Goal: Navigation & Orientation: Understand site structure

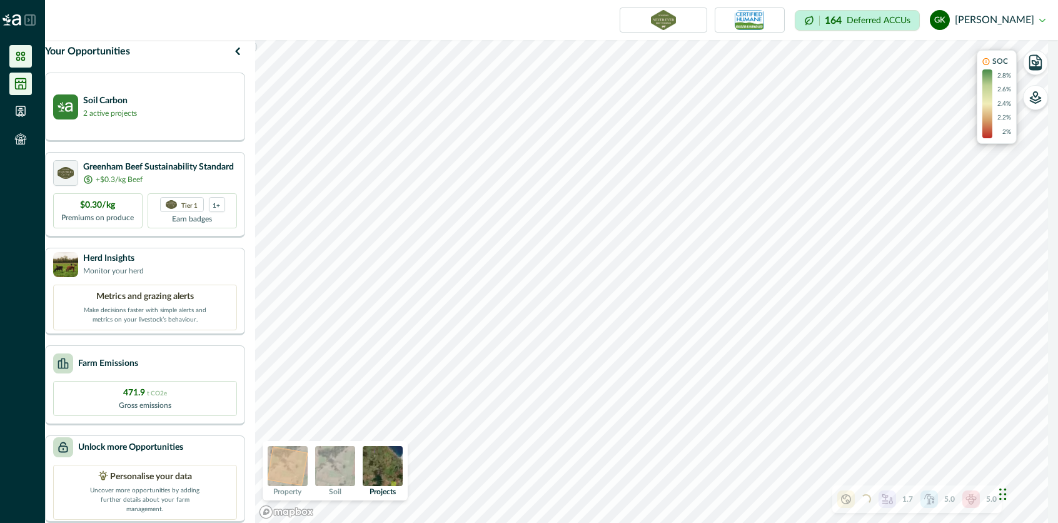
click at [14, 81] on icon at bounding box center [20, 84] width 13 height 13
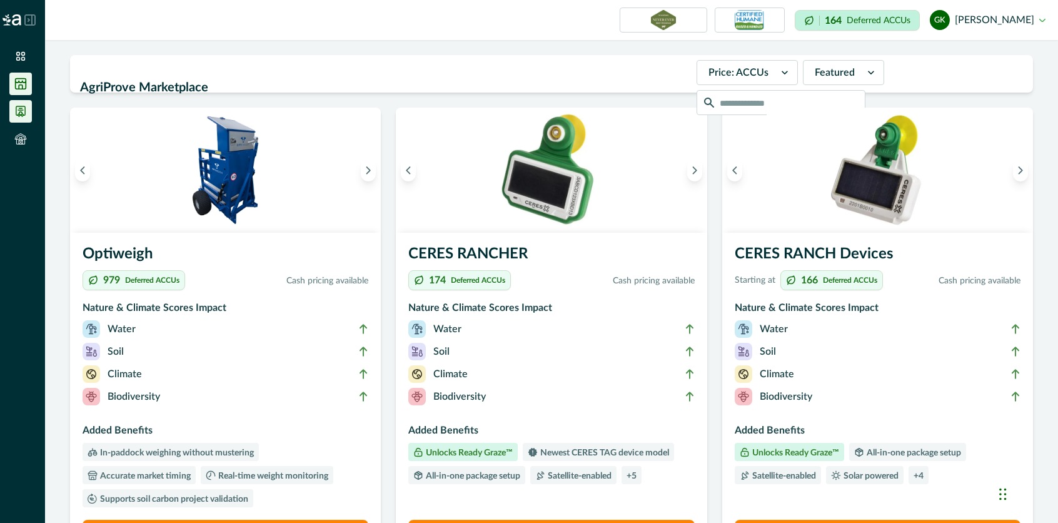
click at [26, 107] on icon at bounding box center [20, 111] width 13 height 13
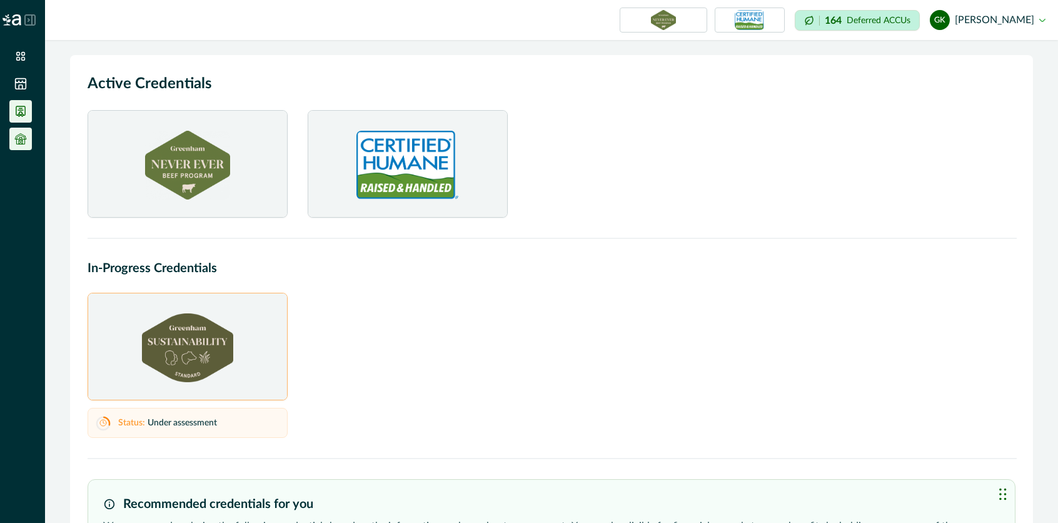
click at [22, 139] on icon at bounding box center [20, 139] width 13 height 13
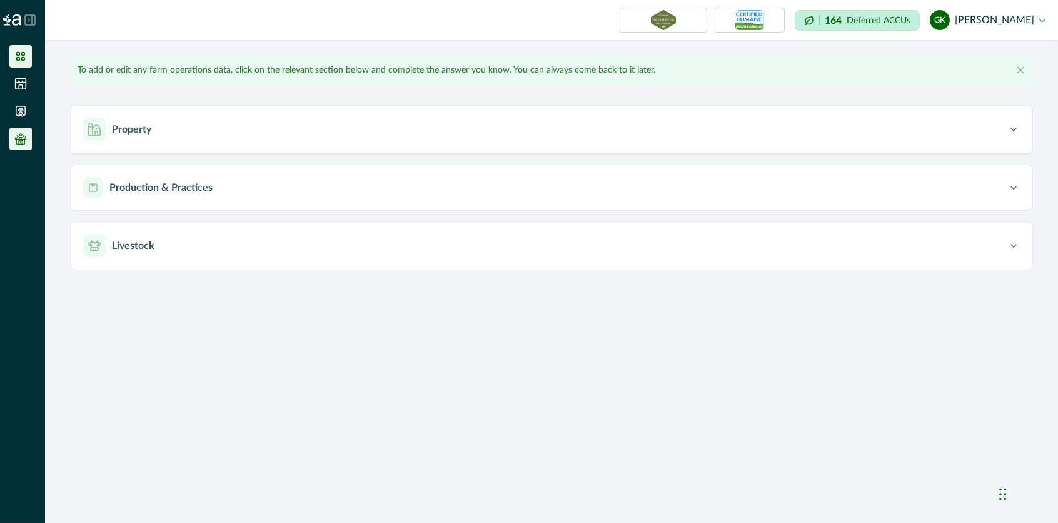
click at [20, 57] on icon at bounding box center [20, 56] width 13 height 13
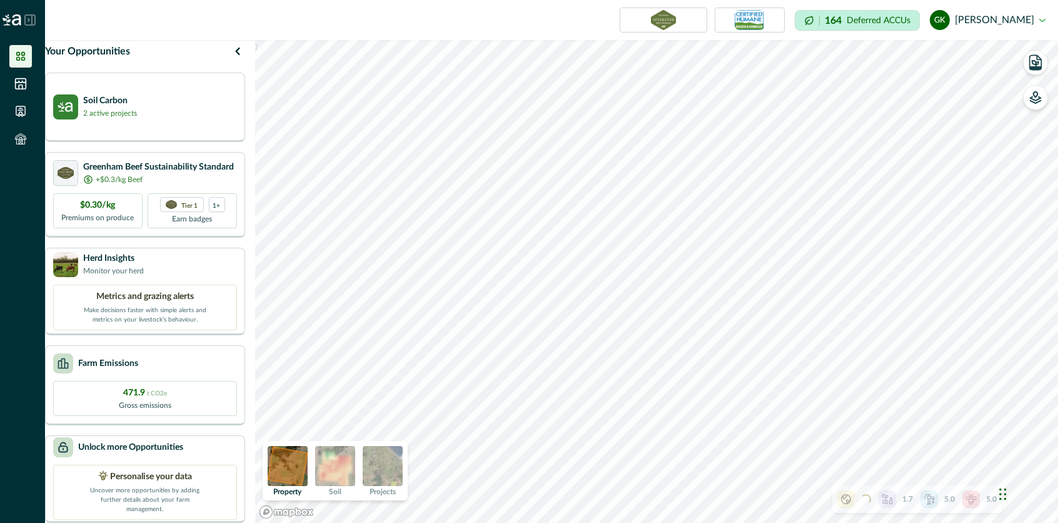
click at [340, 478] on img at bounding box center [335, 466] width 40 height 40
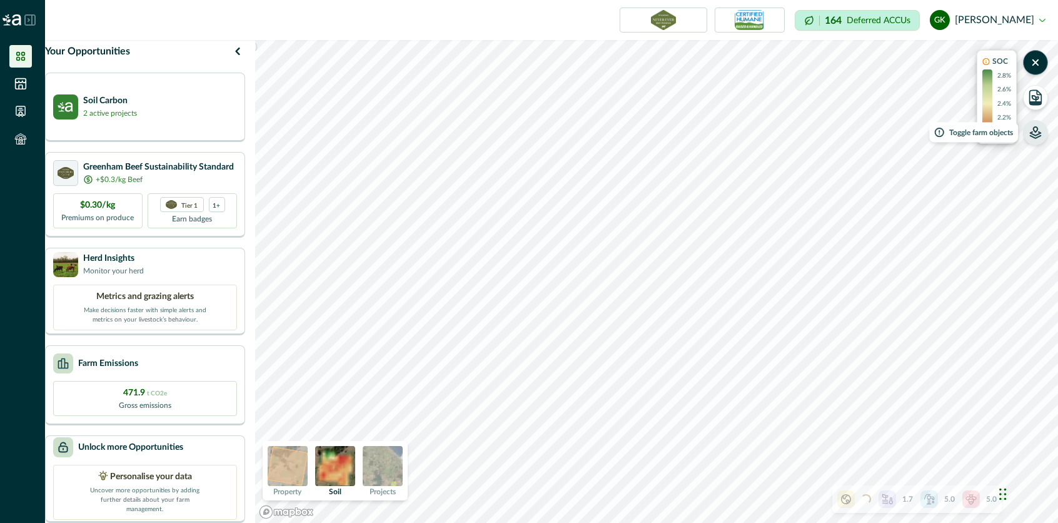
click at [1036, 142] on button "button" at bounding box center [1035, 132] width 25 height 25
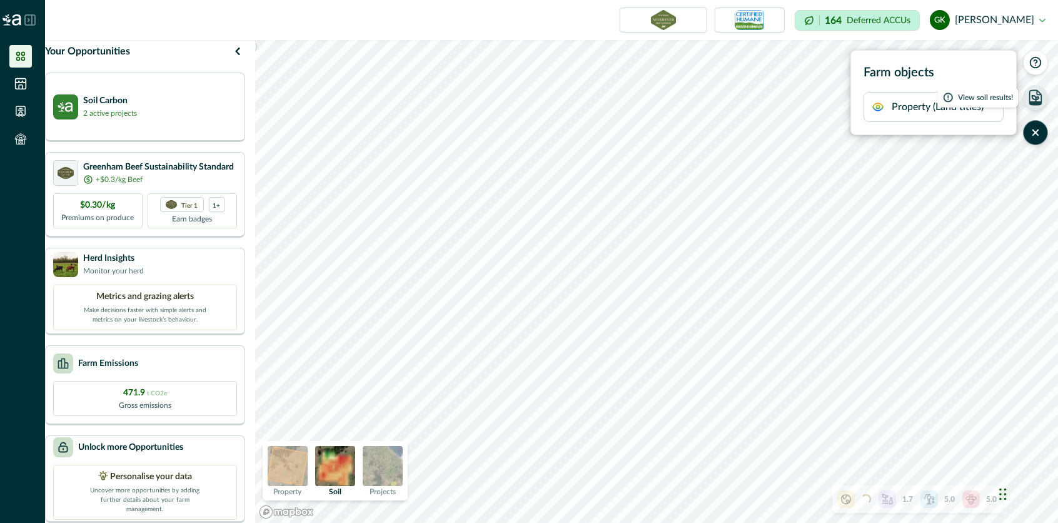
click at [1033, 99] on icon "button" at bounding box center [1036, 98] width 18 height 18
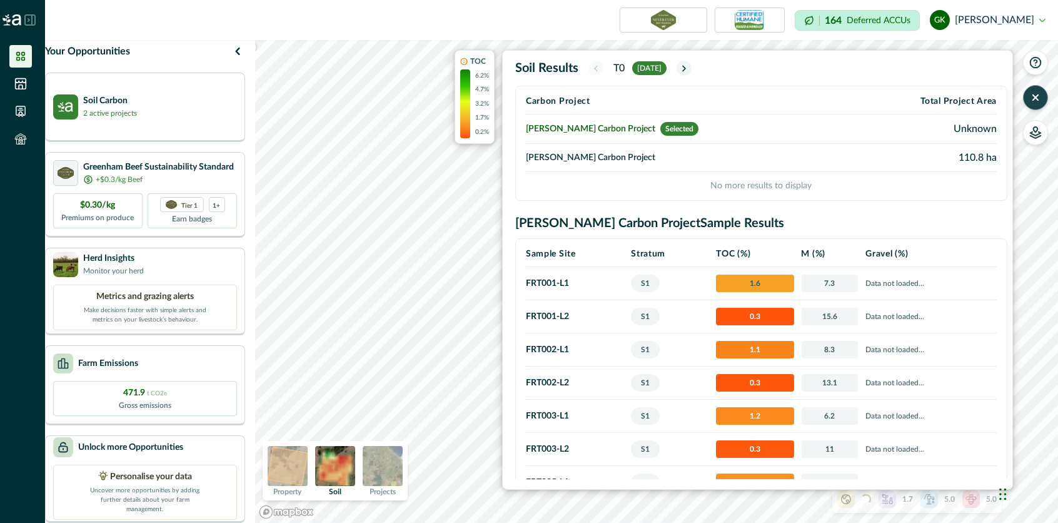
click at [1042, 98] on button "button" at bounding box center [1035, 97] width 25 height 25
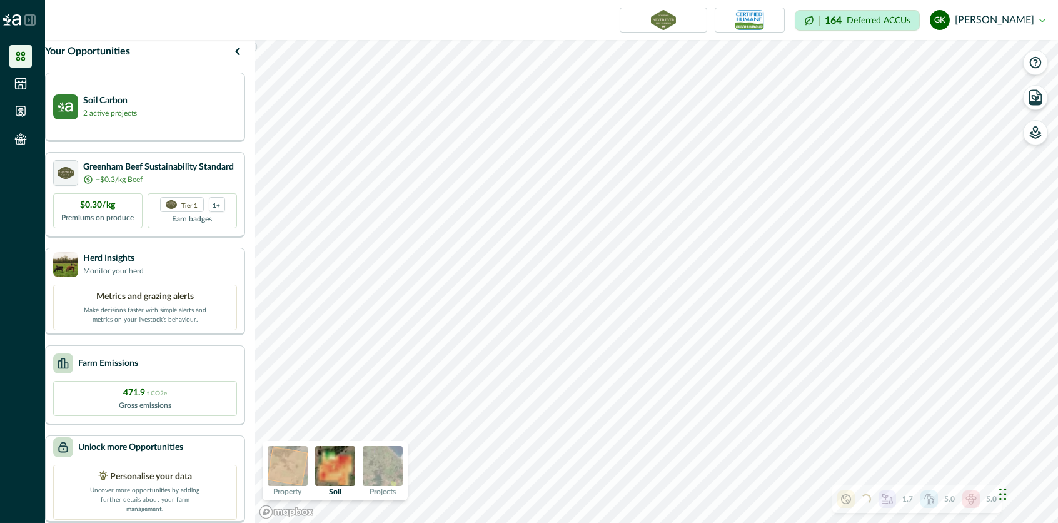
click at [935, 500] on icon at bounding box center [929, 499] width 13 height 13
click at [988, 395] on icon "button" at bounding box center [987, 393] width 10 height 10
click at [303, 461] on img at bounding box center [288, 466] width 40 height 40
